Goal: Find contact information: Find contact information

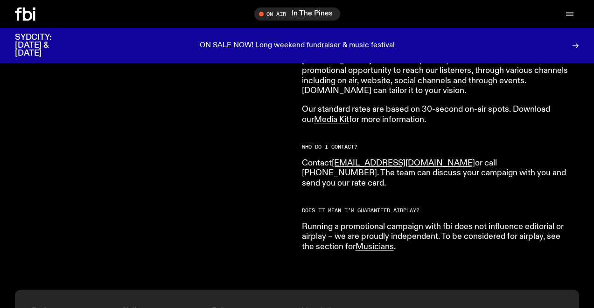
scroll to position [341, 0]
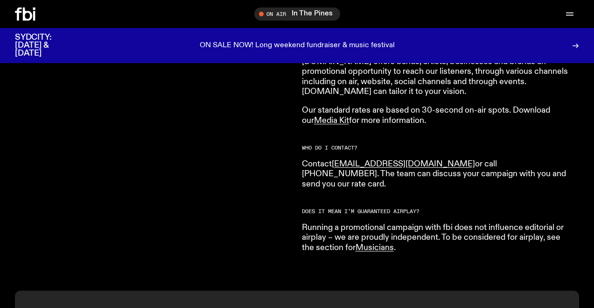
drag, startPoint x: 536, startPoint y: 178, endPoint x: 299, endPoint y: 162, distance: 237.7
click at [299, 162] on div "CAN I BUY AIRTIME WITH FB i.radio ? fbi.radio offers bands, artists, businesses…" at bounding box center [297, 161] width 594 height 258
copy p "Contact partnerships@fbiradio.com or call (02) 9030 6940. The team can discuss …"
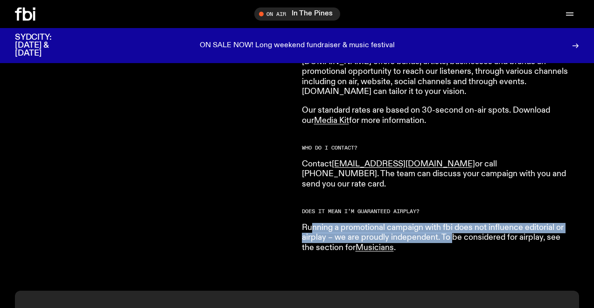
drag, startPoint x: 312, startPoint y: 218, endPoint x: 453, endPoint y: 230, distance: 142.0
click at [453, 229] on p "Running a promotional campaign with fbi does not influence editorial or airplay…" at bounding box center [436, 238] width 269 height 30
click at [377, 243] on link "Musicians" at bounding box center [375, 247] width 38 height 8
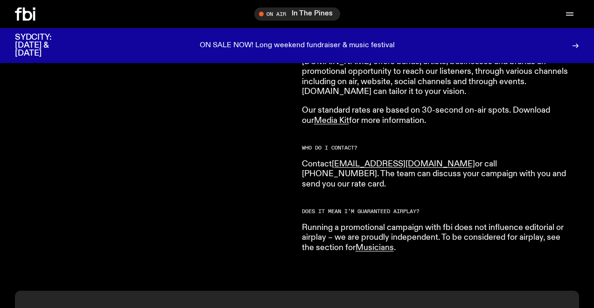
click at [449, 176] on p "Contact partnerships@fbiradio.com or call (02) 9030 6940. The team can discuss …" at bounding box center [436, 174] width 269 height 30
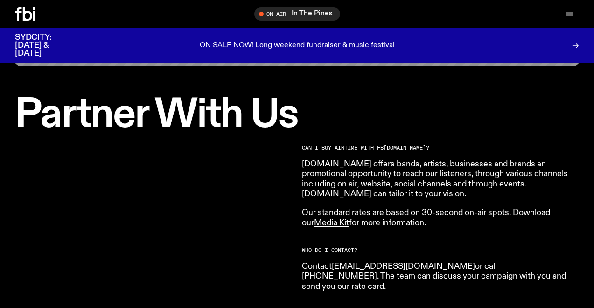
scroll to position [232, 0]
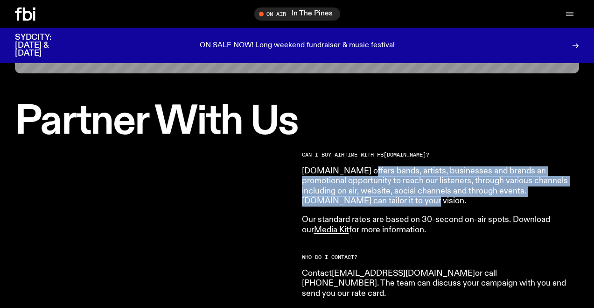
drag, startPoint x: 352, startPoint y: 169, endPoint x: 426, endPoint y: 203, distance: 81.7
click at [427, 203] on p "fbi.radio offers bands, artists, businesses and brands an promotional opportuni…" at bounding box center [436, 186] width 269 height 40
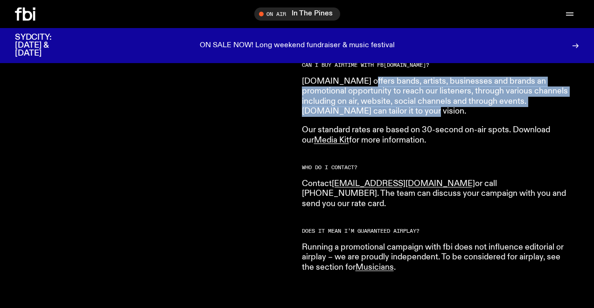
scroll to position [323, 0]
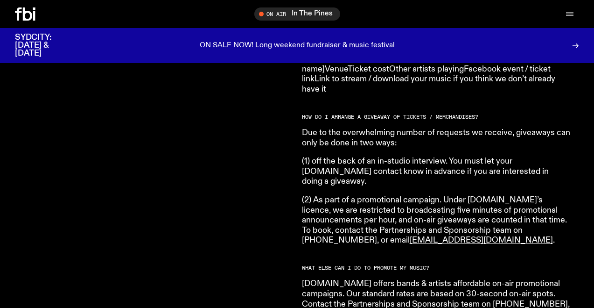
scroll to position [1431, 0]
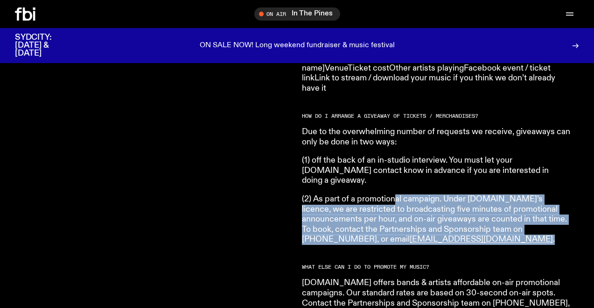
drag, startPoint x: 396, startPoint y: 170, endPoint x: 488, endPoint y: 215, distance: 101.9
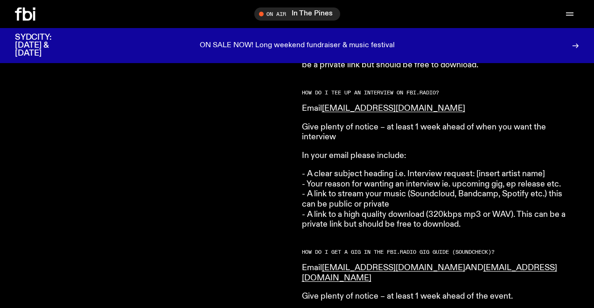
scroll to position [1148, 0]
